Goal: Task Accomplishment & Management: Complete application form

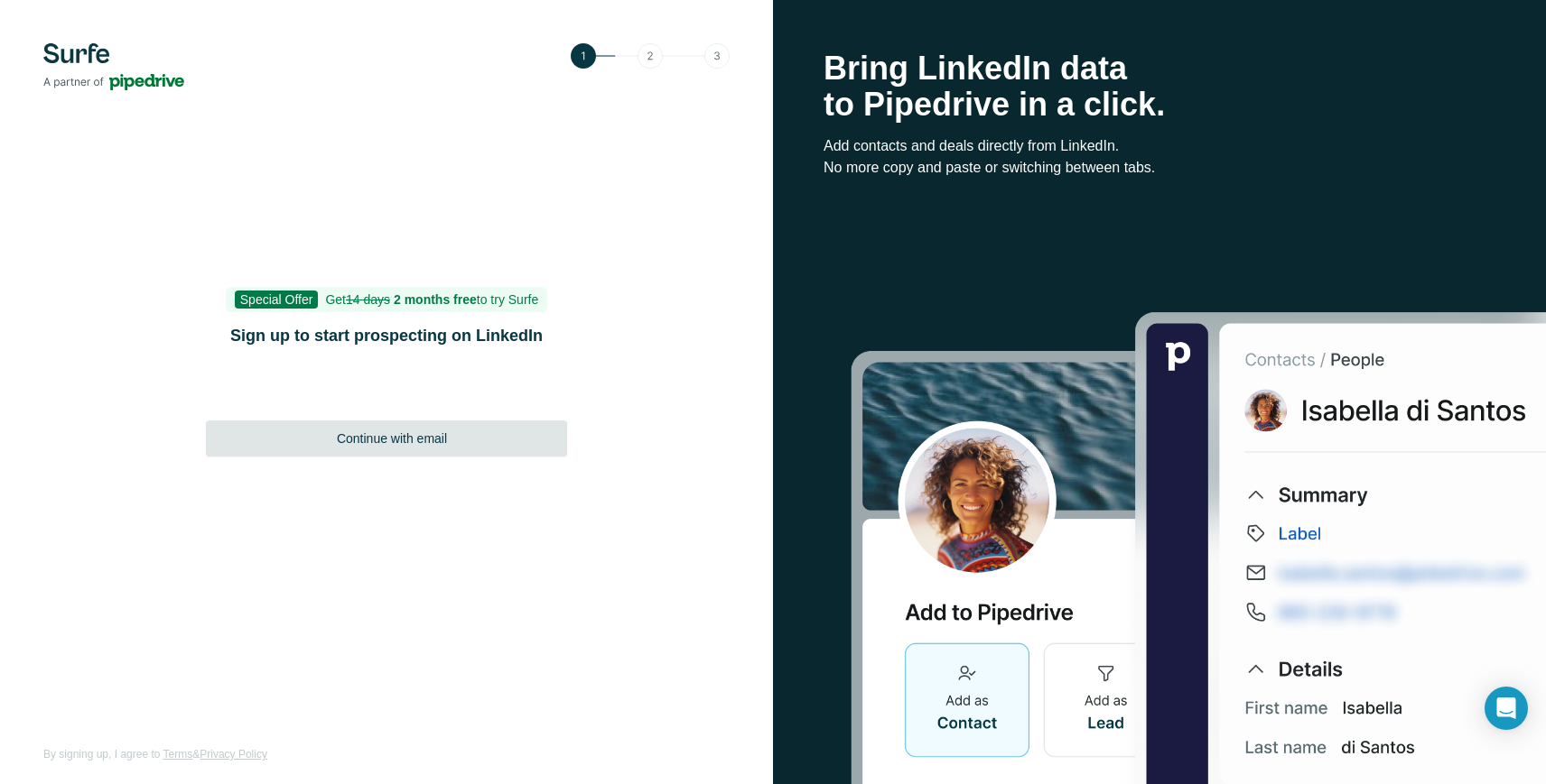
click at [434, 444] on span "Continue with email" at bounding box center [392, 439] width 110 height 18
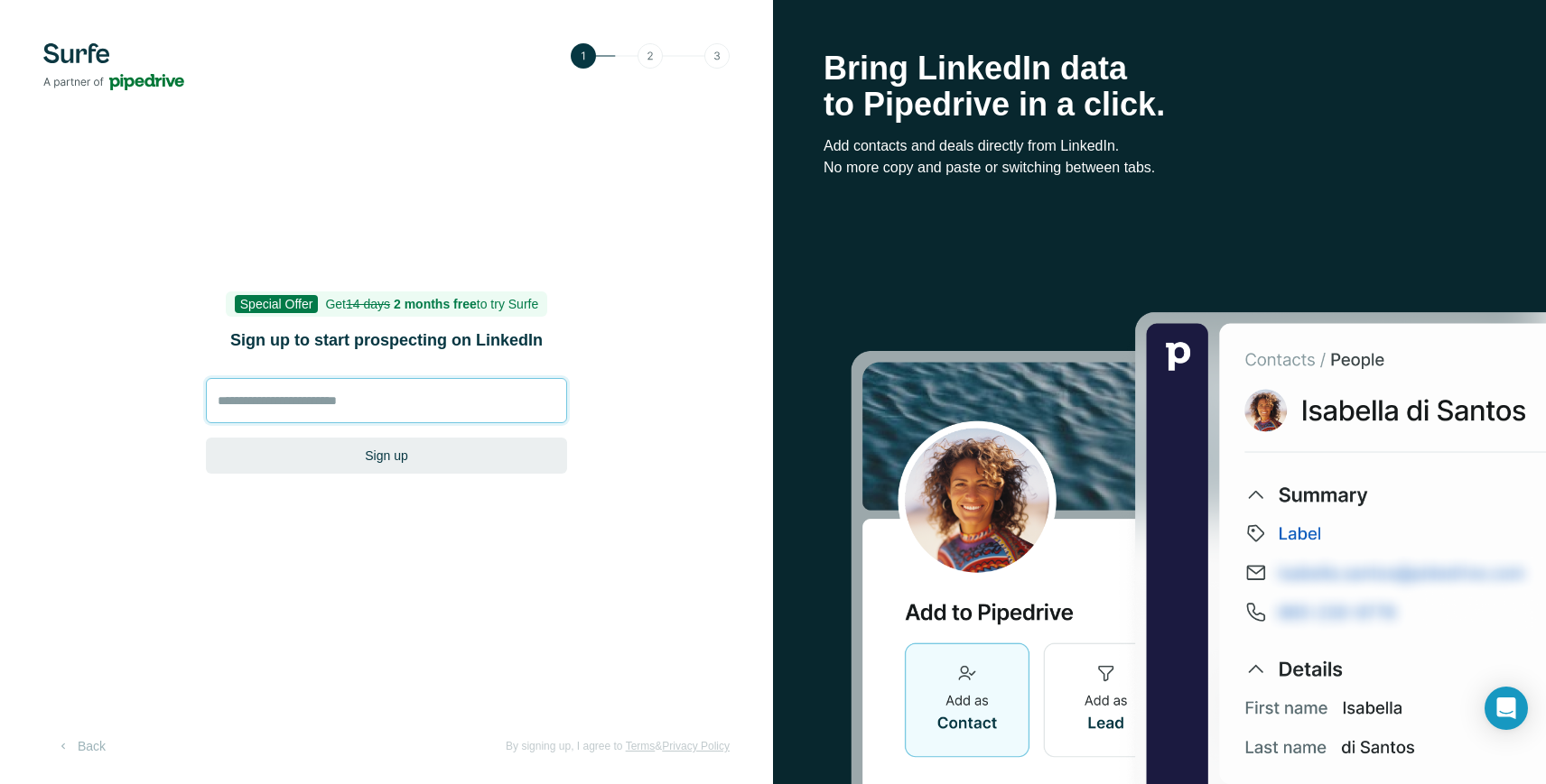
click at [389, 399] on input at bounding box center [386, 400] width 361 height 45
type input "**********"
click at [206, 438] on button "Sign up" at bounding box center [386, 456] width 361 height 36
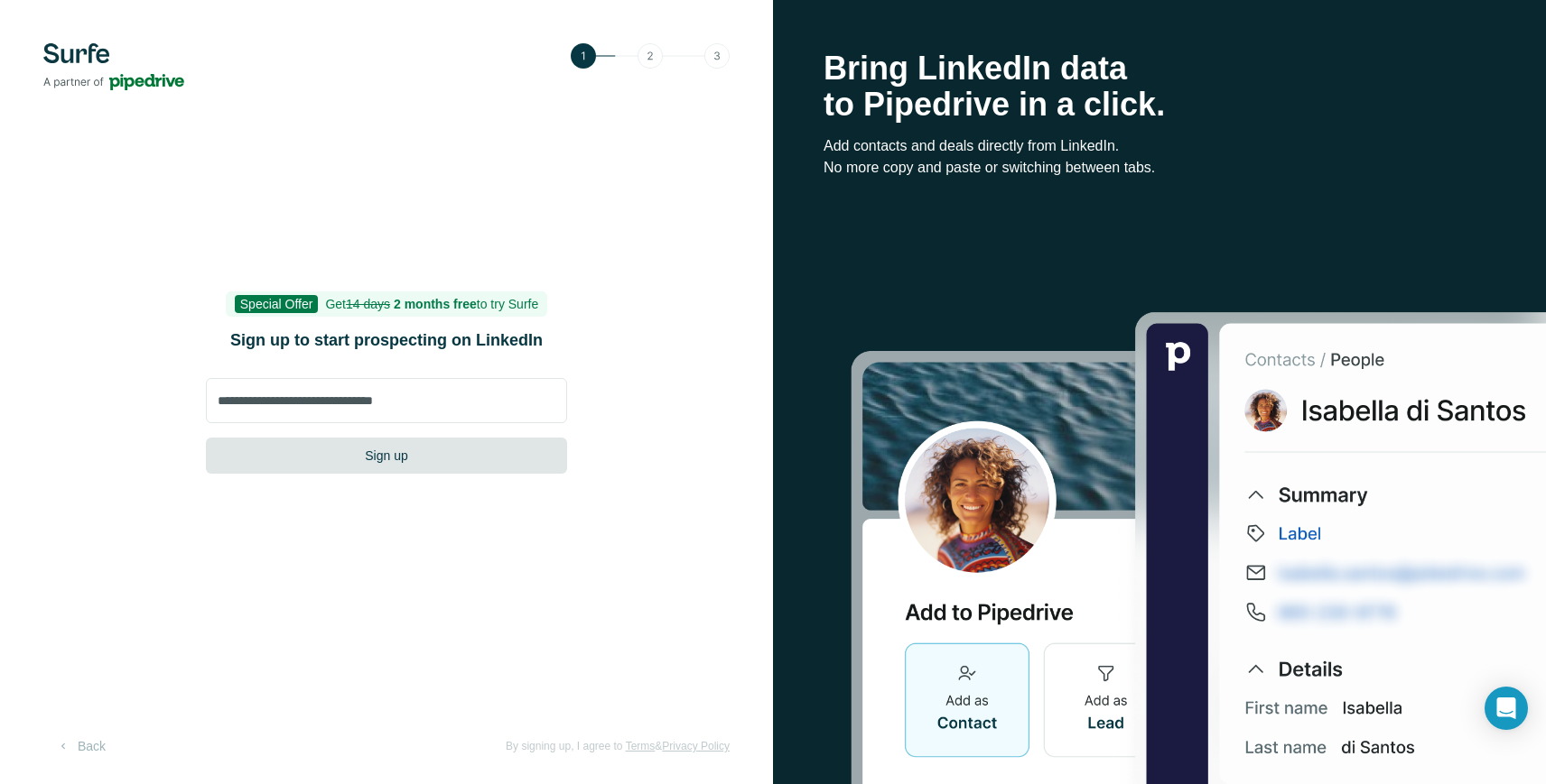
click at [382, 457] on button "Sign up" at bounding box center [386, 456] width 361 height 36
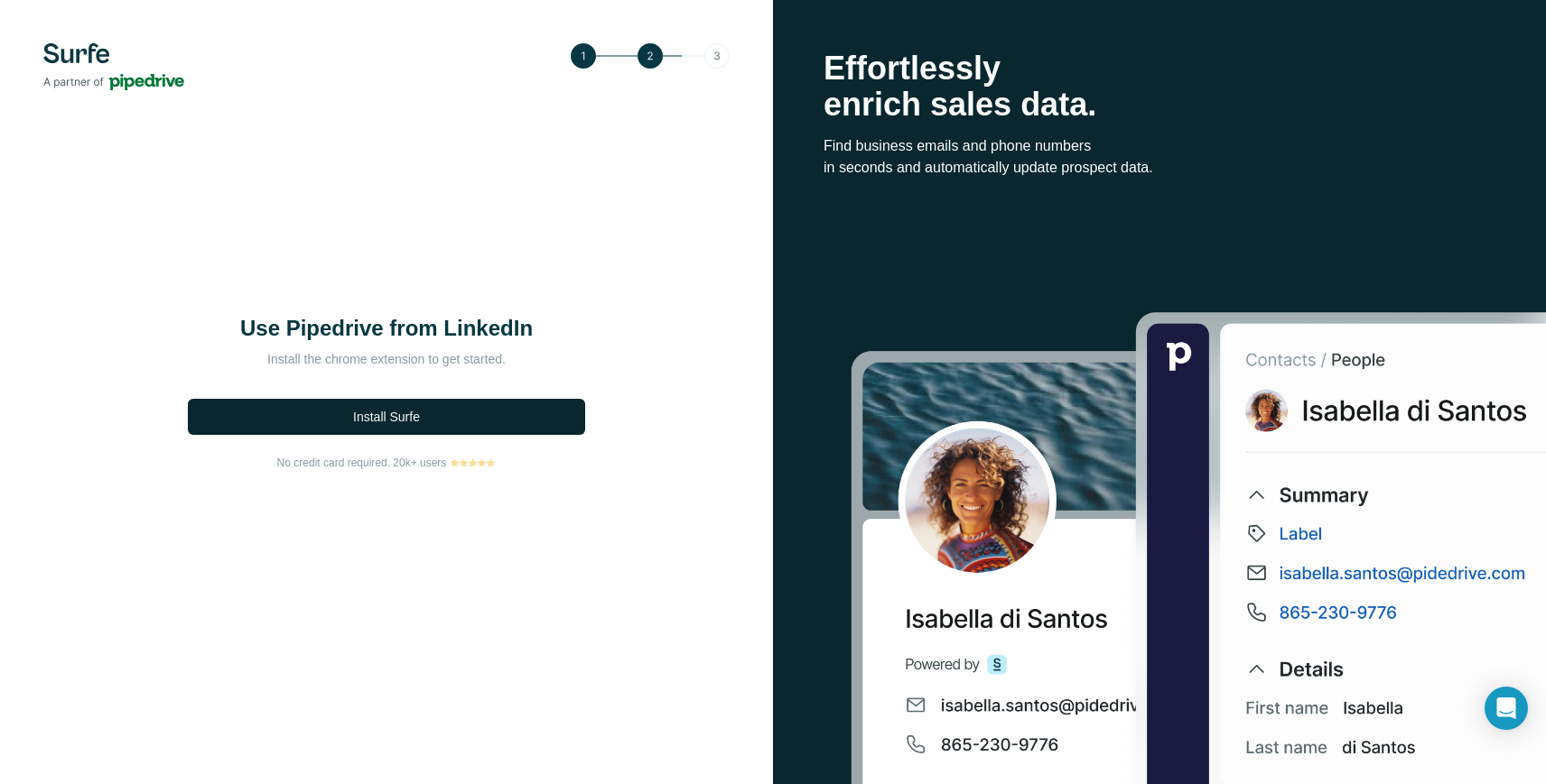
click at [385, 421] on span "Install Surfe" at bounding box center [386, 417] width 67 height 18
